Goal: Task Accomplishment & Management: Use online tool/utility

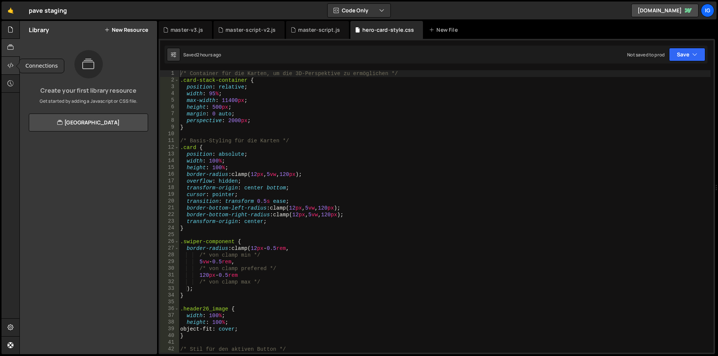
click at [11, 69] on icon at bounding box center [10, 65] width 6 height 8
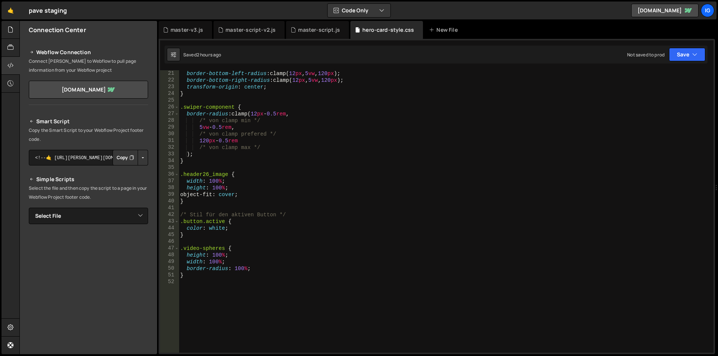
scroll to position [157, 0]
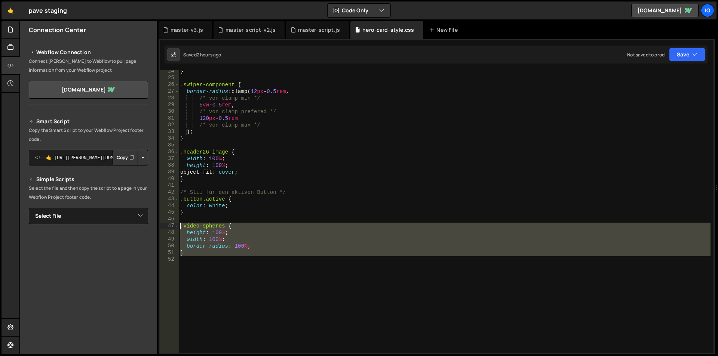
drag, startPoint x: 201, startPoint y: 258, endPoint x: 170, endPoint y: 227, distance: 43.4
click at [170, 227] on div "24 25 26 27 28 29 30 31 32 33 34 35 36 37 38 39 40 41 42 43 44 45 46 47 48 49 5…" at bounding box center [437, 211] width 554 height 283
click at [207, 255] on div "} .swiper-component { border-radius : clamp( 12 px - 0.5 rem , /* von clamp min…" at bounding box center [445, 211] width 532 height 283
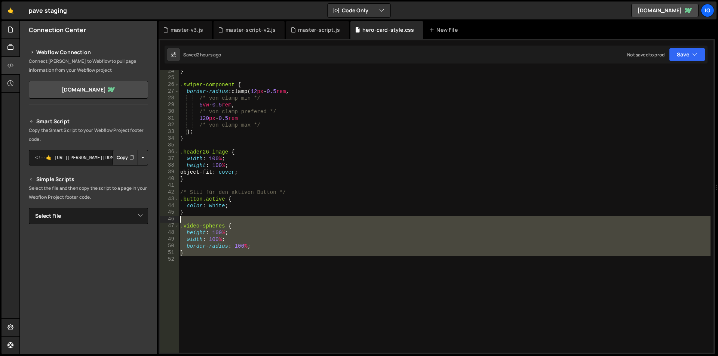
drag, startPoint x: 204, startPoint y: 258, endPoint x: 166, endPoint y: 222, distance: 52.7
click at [166, 222] on div "} 24 25 26 27 28 29 30 31 32 33 34 35 36 37 38 39 40 41 42 43 44 45 46 47 48 49…" at bounding box center [437, 211] width 554 height 283
type textarea ".video-spheres {"
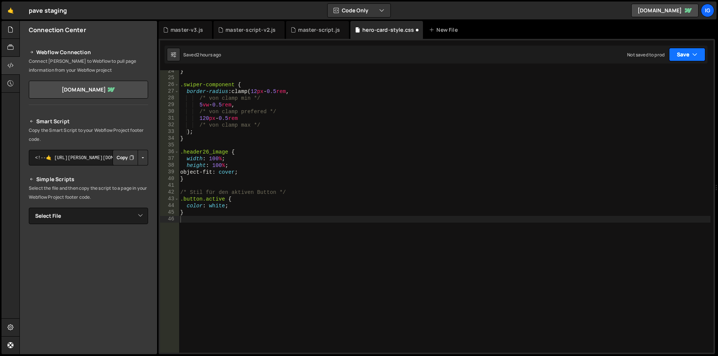
click at [684, 58] on button "Save" at bounding box center [687, 54] width 36 height 13
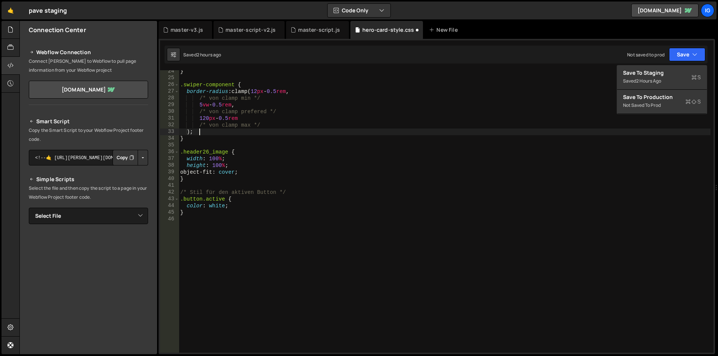
click at [525, 134] on div "} .swiper-component { border-radius : clamp( 12 px - 0.5 rem , /* von clamp min…" at bounding box center [445, 216] width 532 height 296
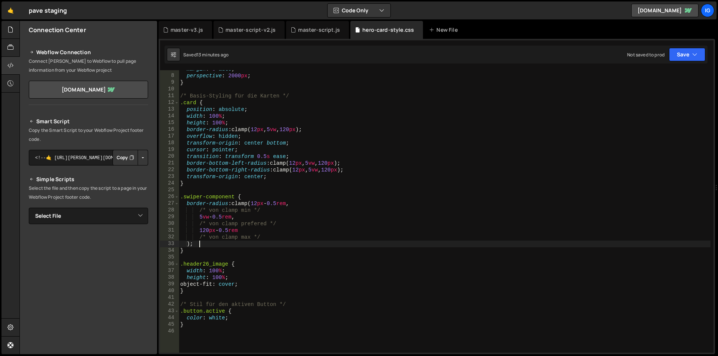
scroll to position [67, 0]
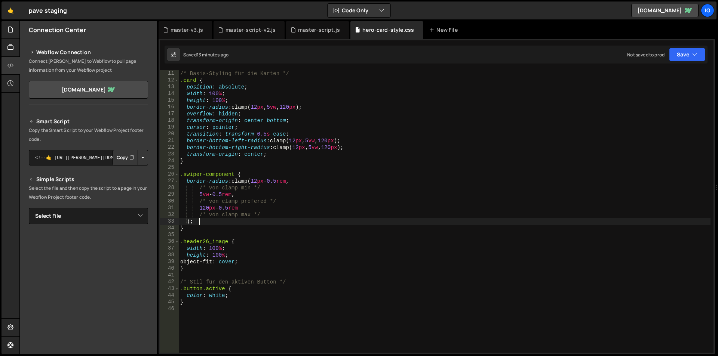
click at [254, 291] on div "/* Basis-Styling für die Karten */ .card { position : absolute ; width : 100 % …" at bounding box center [445, 218] width 532 height 296
click at [233, 298] on div "/* Basis-Styling für die Karten */ .card { position : absolute ; width : 100 % …" at bounding box center [445, 218] width 532 height 296
type textarea "color: white;"
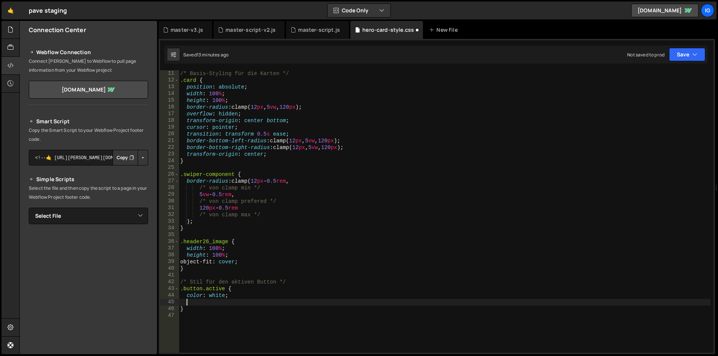
scroll to position [0, 2]
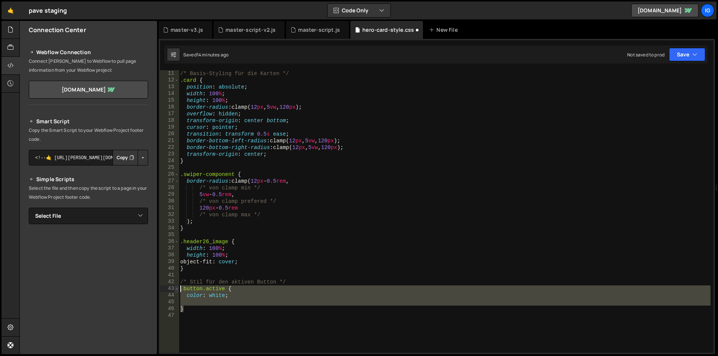
drag, startPoint x: 194, startPoint y: 308, endPoint x: 178, endPoint y: 290, distance: 24.1
click at [178, 290] on div "11 12 13 14 15 16 17 18 19 20 21 22 23 24 25 26 27 28 29 30 31 32 33 34 35 36 3…" at bounding box center [437, 211] width 554 height 283
type textarea ".button.active { color: white;"
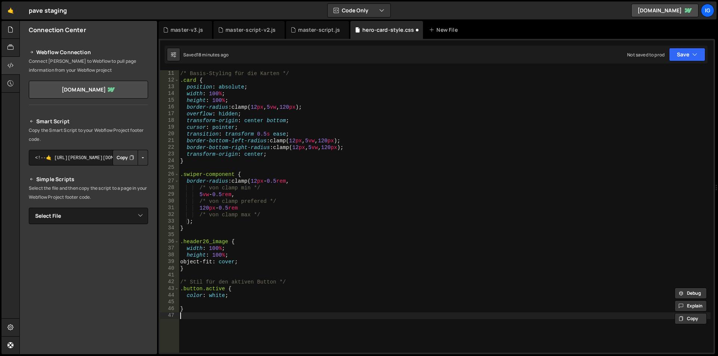
click at [209, 321] on div "/* Basis-Styling für die Karten */ .card { position : absolute ; width : 100 % …" at bounding box center [445, 218] width 532 height 296
paste textarea "}"
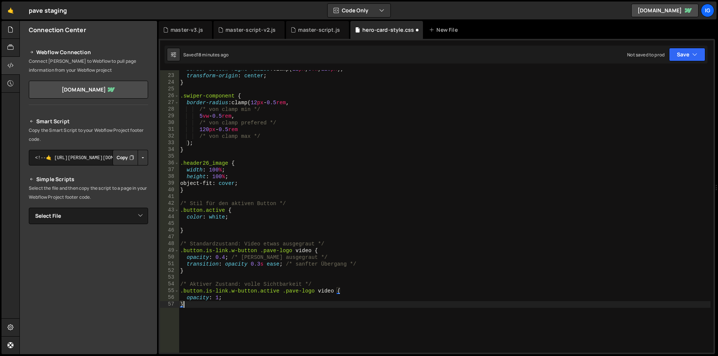
scroll to position [146, 0]
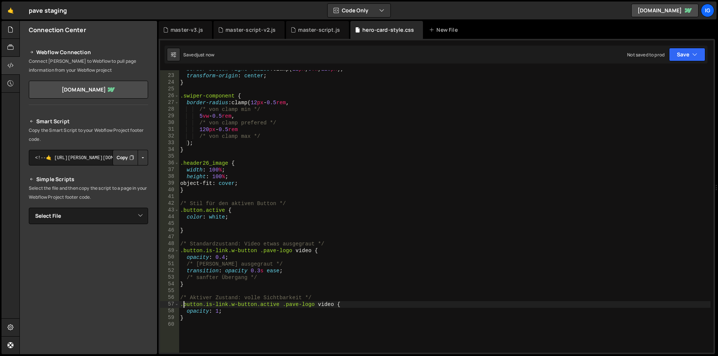
type textarea ".button.is-link.w-button.active .pave-logo video {"
click at [295, 28] on icon at bounding box center [293, 29] width 5 height 7
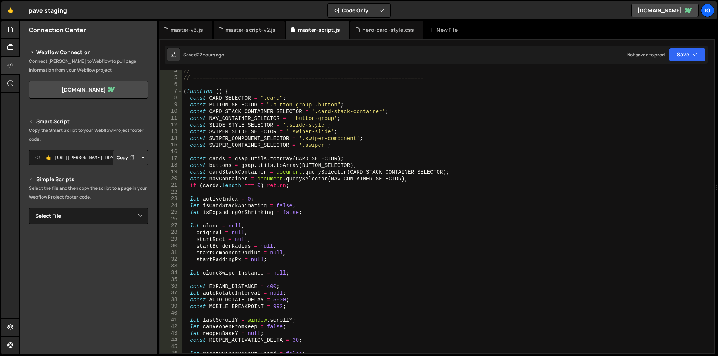
scroll to position [45, 0]
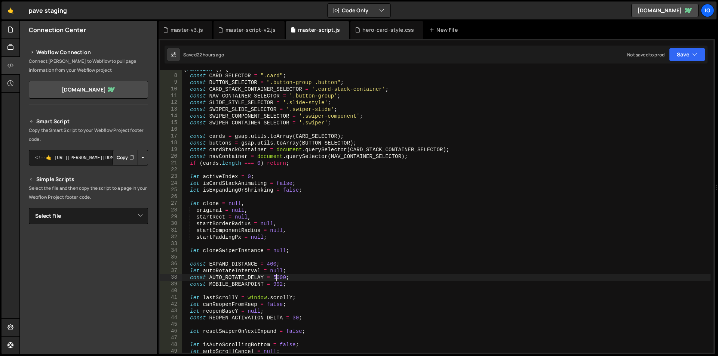
click at [276, 278] on div "( function ( ) { const CARD_SELECTOR = ".card" ; const BUTTON_SELECTOR = ".butt…" at bounding box center [446, 214] width 528 height 296
click at [295, 285] on div "( function ( ) { const CARD_SELECTOR = ".card" ; const BUTTON_SELECTOR = ".butt…" at bounding box center [446, 214] width 528 height 296
type textarea "const MOBILE_BREAKPOINT = 992;"
click at [371, 29] on div "hero-card-style.css" at bounding box center [388, 29] width 52 height 7
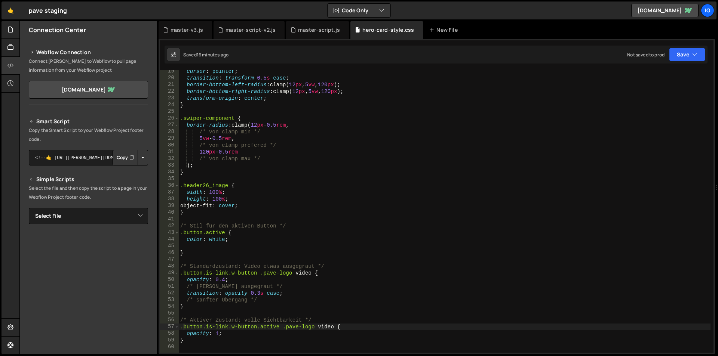
scroll to position [236, 0]
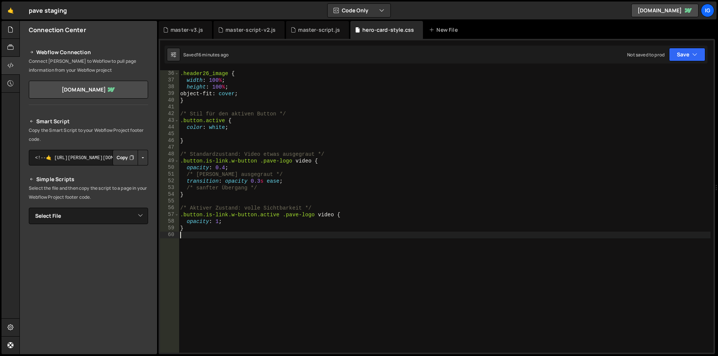
click at [221, 236] on div ".header26_image { width : 100 % ; height : 100 % ; object-fit : cover ; } /* St…" at bounding box center [445, 218] width 532 height 296
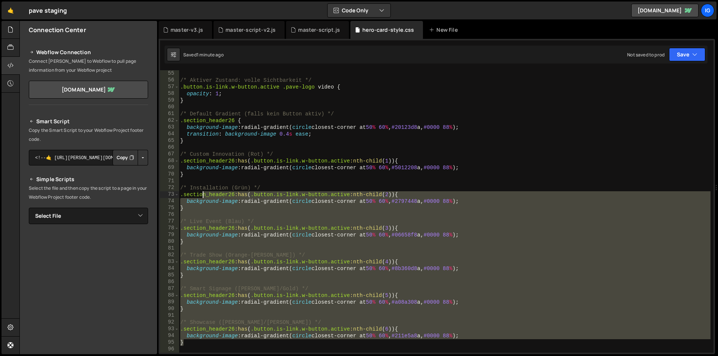
scroll to position [319, 0]
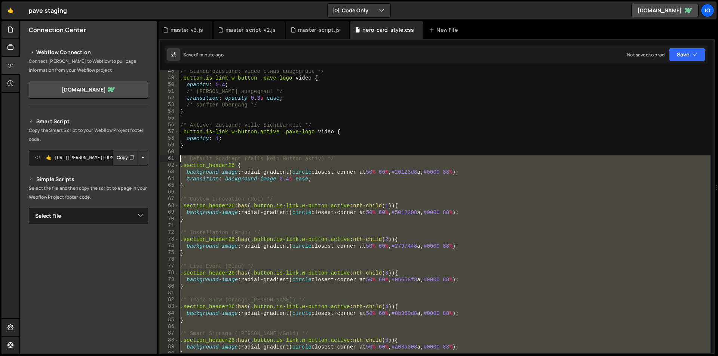
drag, startPoint x: 199, startPoint y: 205, endPoint x: 165, endPoint y: 159, distance: 57.6
click at [165, 159] on div "48 49 50 51 52 53 54 55 56 57 58 59 60 61 62 63 64 65 66 67 68 69 70 71 72 73 7…" at bounding box center [437, 211] width 554 height 283
type textarea "/* Default Gradient (falls kein Button aktiv) */ .section_header26 {"
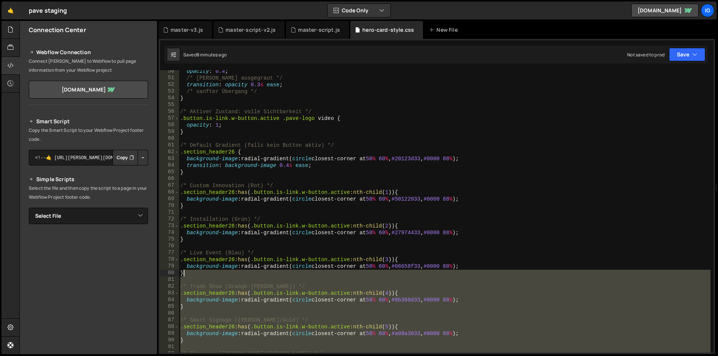
scroll to position [332, 0]
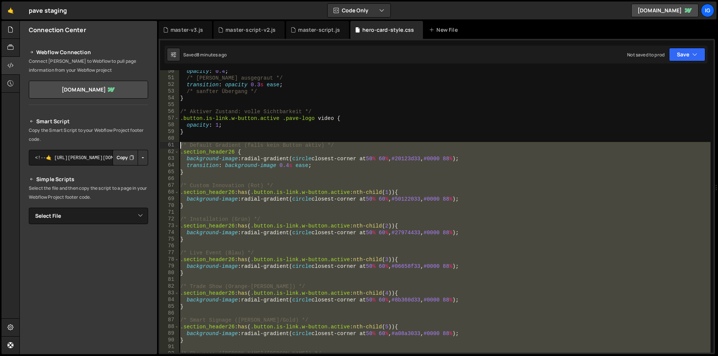
drag, startPoint x: 186, startPoint y: 332, endPoint x: 162, endPoint y: 146, distance: 187.4
click at [162, 146] on div "50 51 52 53 54 55 56 57 58 59 60 61 62 63 64 65 66 67 68 69 70 71 72 73 74 75 7…" at bounding box center [437, 211] width 554 height 283
type textarea "/* Default Gradient (falls kein Button aktiv) */ .section_header26 {"
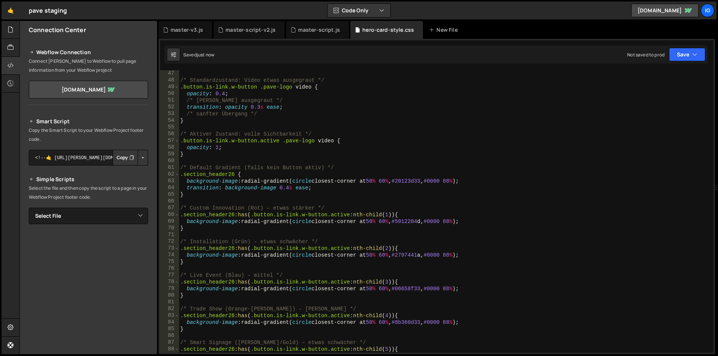
scroll to position [310, 0]
click at [314, 30] on div "master-script.js" at bounding box center [319, 29] width 42 height 7
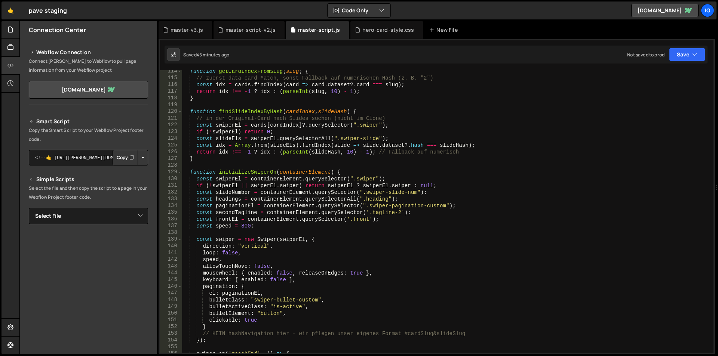
scroll to position [898, 0]
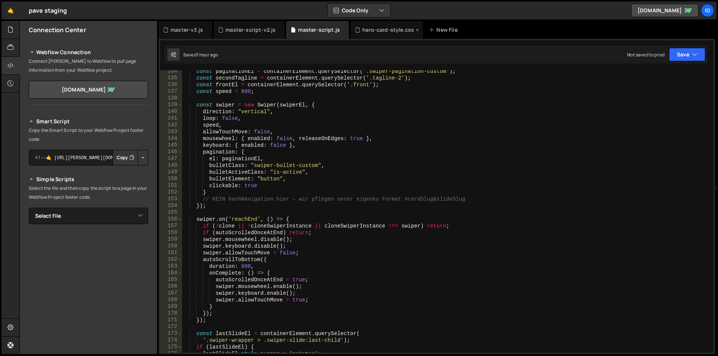
click at [384, 28] on div "hero-card-style.css" at bounding box center [388, 29] width 52 height 7
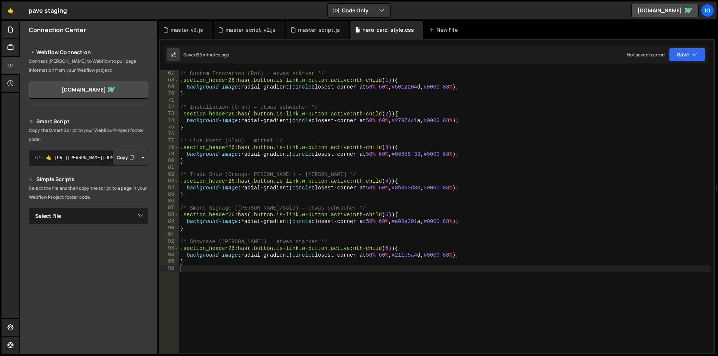
scroll to position [467, 0]
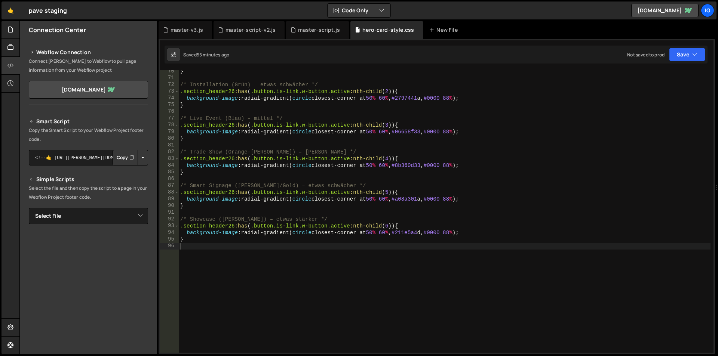
click at [242, 246] on div "} /* Installation (Grün) – etwas schwächer */ .section_header26 :has ( .button.…" at bounding box center [445, 216] width 532 height 296
